Goal: Find specific page/section: Find specific page/section

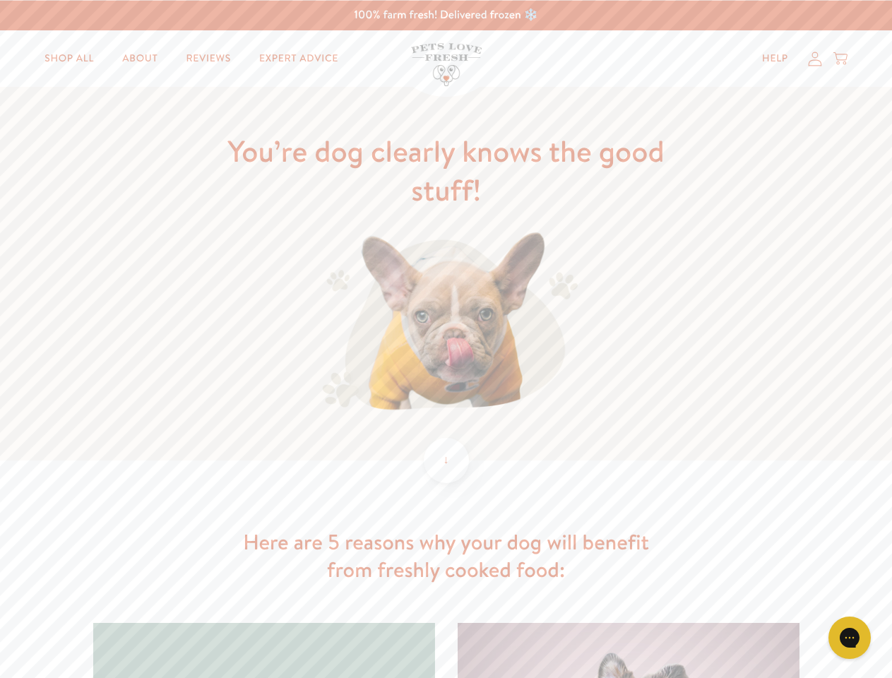
click at [445, 339] on img at bounding box center [445, 323] width 263 height 183
click at [849, 637] on icon "Gorgias live chat" at bounding box center [848, 636] width 13 height 13
